Goal: Task Accomplishment & Management: Manage account settings

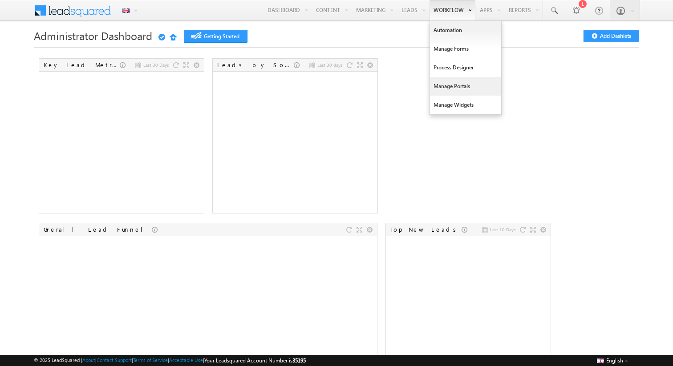
click at [442, 83] on link "Manage Portals" at bounding box center [465, 86] width 71 height 19
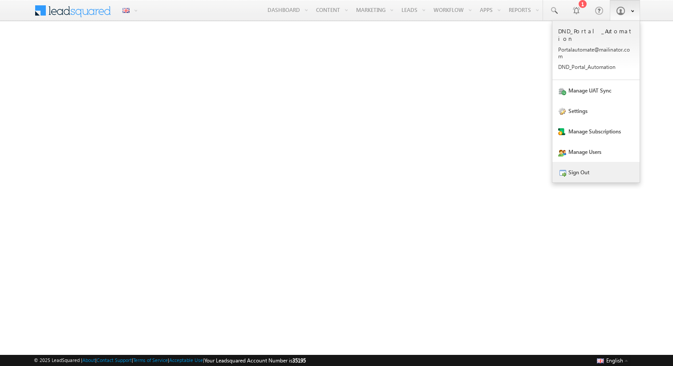
click at [584, 173] on link "Sign Out" at bounding box center [596, 172] width 87 height 20
